Goal: Task Accomplishment & Management: Use online tool/utility

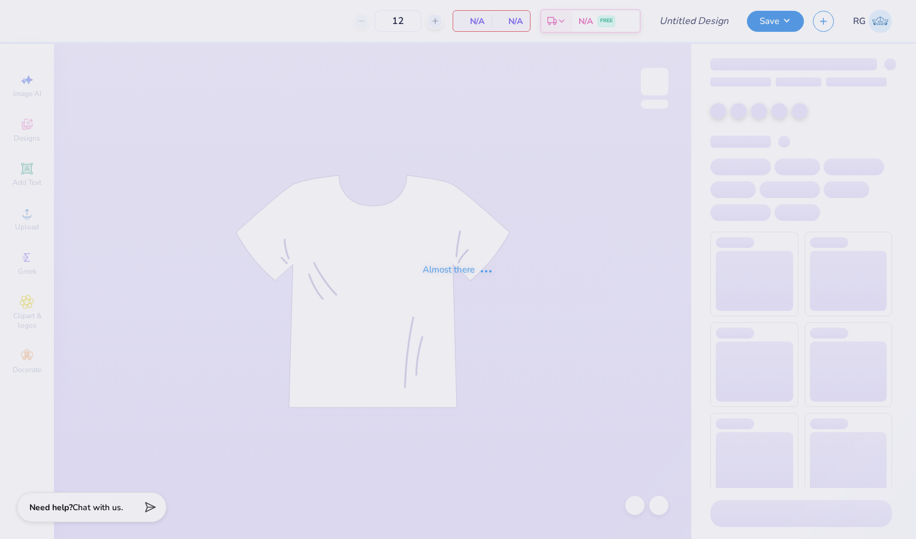
type input "adpi- theta iota"
type input "50"
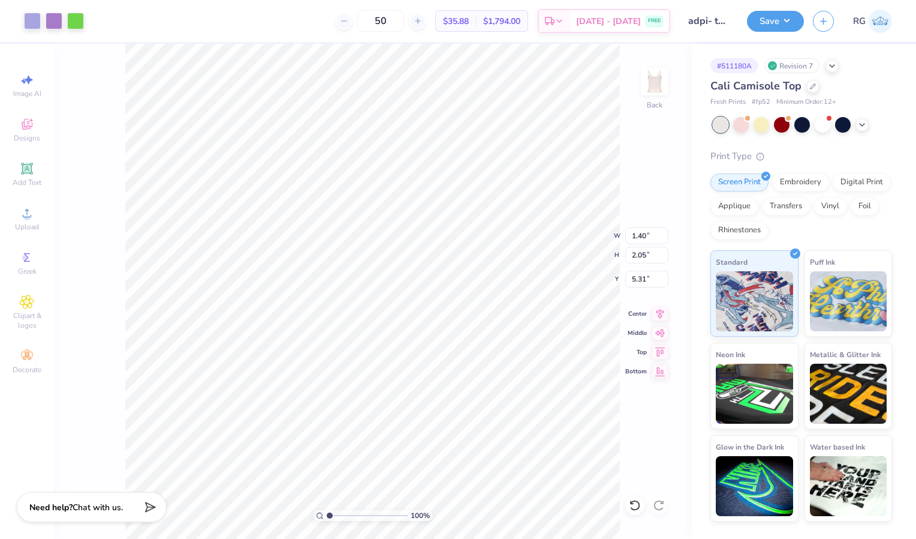
type input "1.40"
type input "2.05"
click at [637, 506] on icon at bounding box center [635, 505] width 12 height 12
type input "1.21"
type input "1.77"
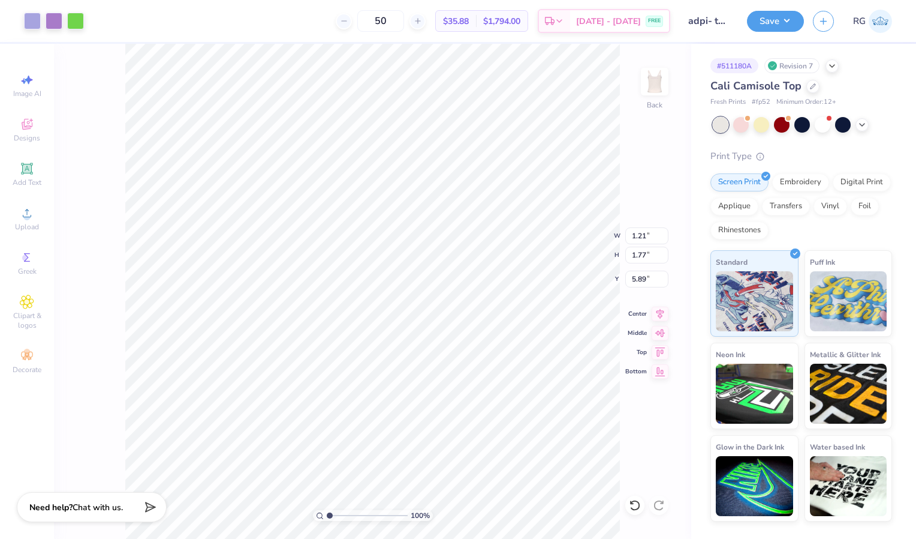
type input "2.07"
type input "0.54"
type input "5.89"
click at [632, 510] on icon at bounding box center [635, 505] width 12 height 12
type input "5.89"
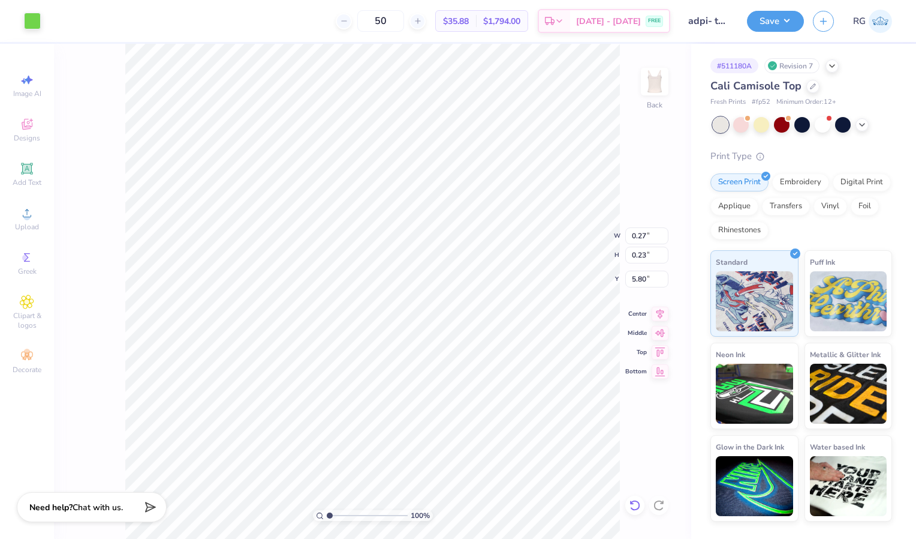
click at [633, 505] on icon at bounding box center [635, 505] width 12 height 12
type input "6.00"
click at [629, 503] on icon at bounding box center [635, 505] width 12 height 12
type input "5.31"
type input "1.21"
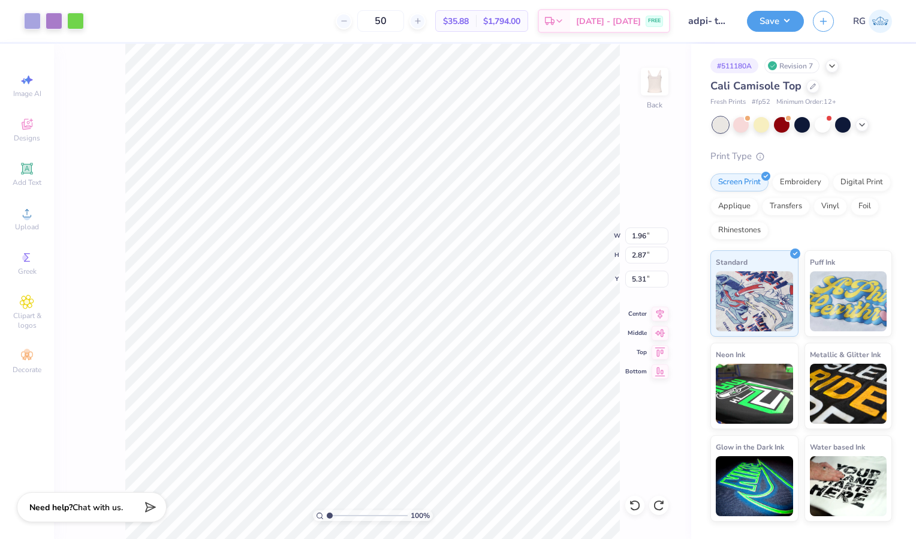
type input "1.77"
type input "5.61"
click at [766, 21] on button "Save" at bounding box center [775, 19] width 57 height 21
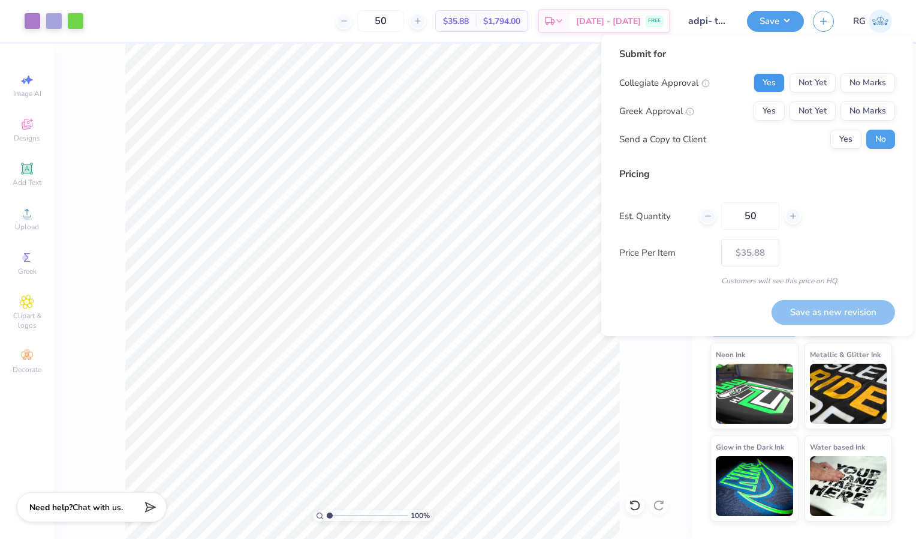
click at [779, 79] on button "Yes" at bounding box center [769, 82] width 31 height 19
click at [772, 116] on button "Yes" at bounding box center [769, 110] width 31 height 19
click at [848, 306] on button "Save as new revision" at bounding box center [834, 312] width 124 height 25
type input "$35.88"
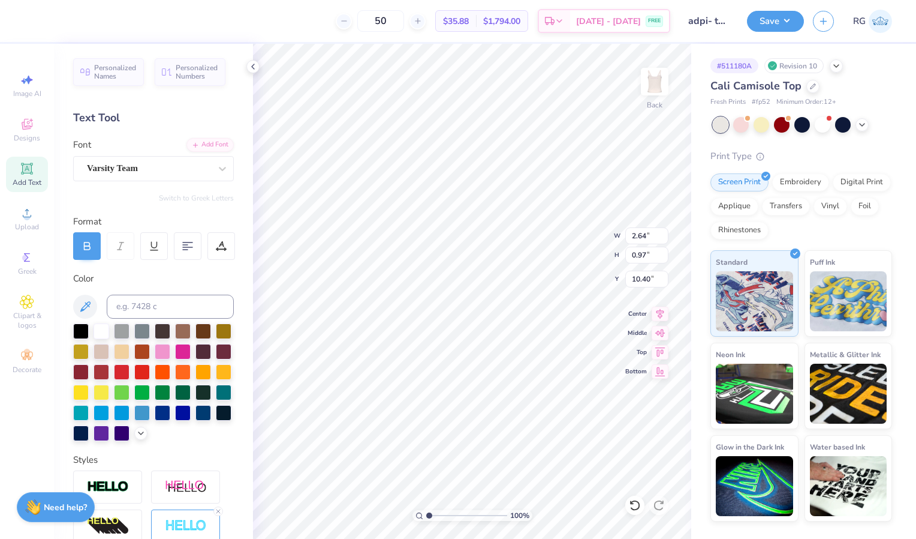
type input "10.40"
